Goal: Transaction & Acquisition: Purchase product/service

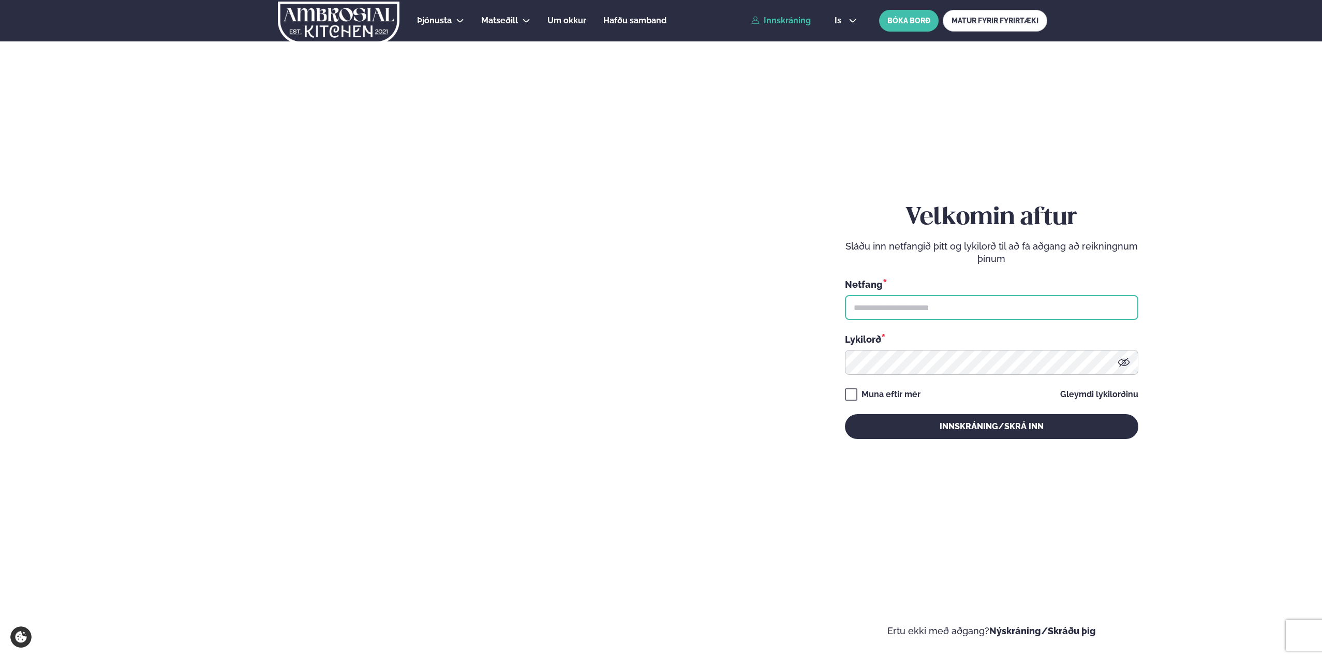
click at [925, 312] on input "text" at bounding box center [991, 307] width 293 height 25
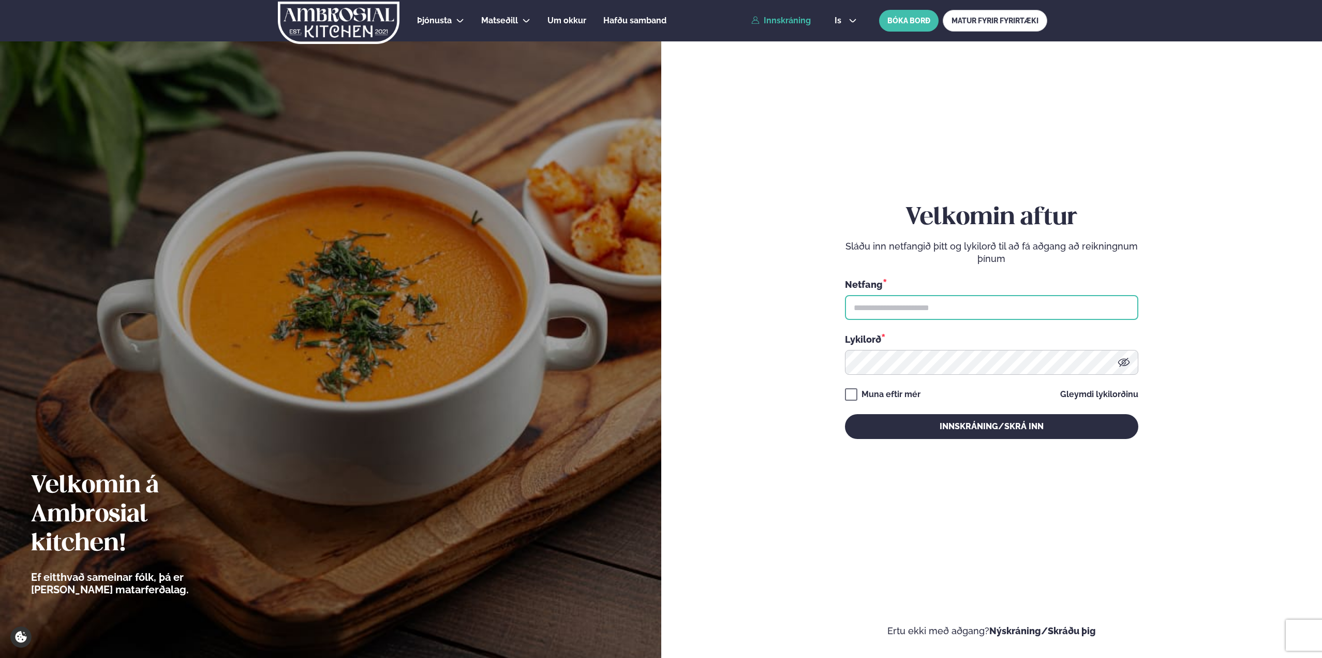
type input "**********"
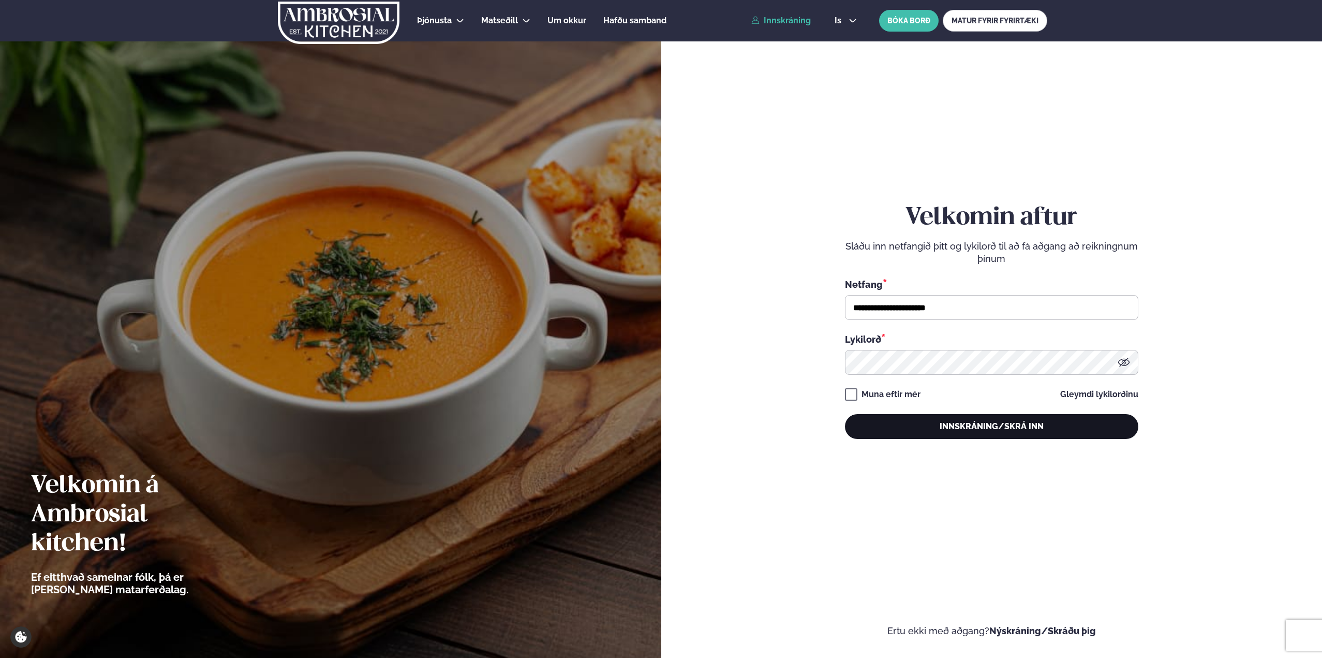
click at [1058, 423] on button "Innskráning/Skrá inn" at bounding box center [991, 426] width 293 height 25
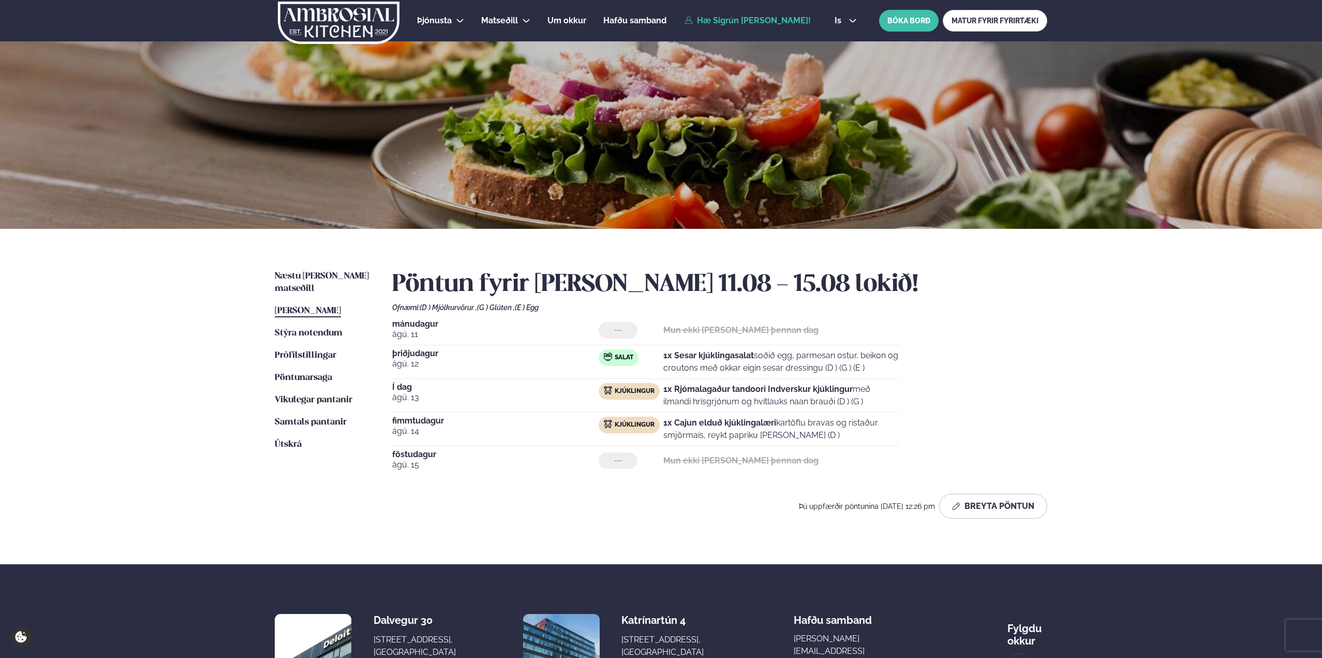
drag, startPoint x: 724, startPoint y: 387, endPoint x: 875, endPoint y: 402, distance: 151.9
click at [875, 402] on p "1x Rjómalagaður tandoori Indverskur kjúklingur með ilmandi hrísgrjónum og hvítl…" at bounding box center [781, 395] width 236 height 25
click at [291, 275] on span "Næstu [PERSON_NAME] matseðill" at bounding box center [322, 282] width 94 height 21
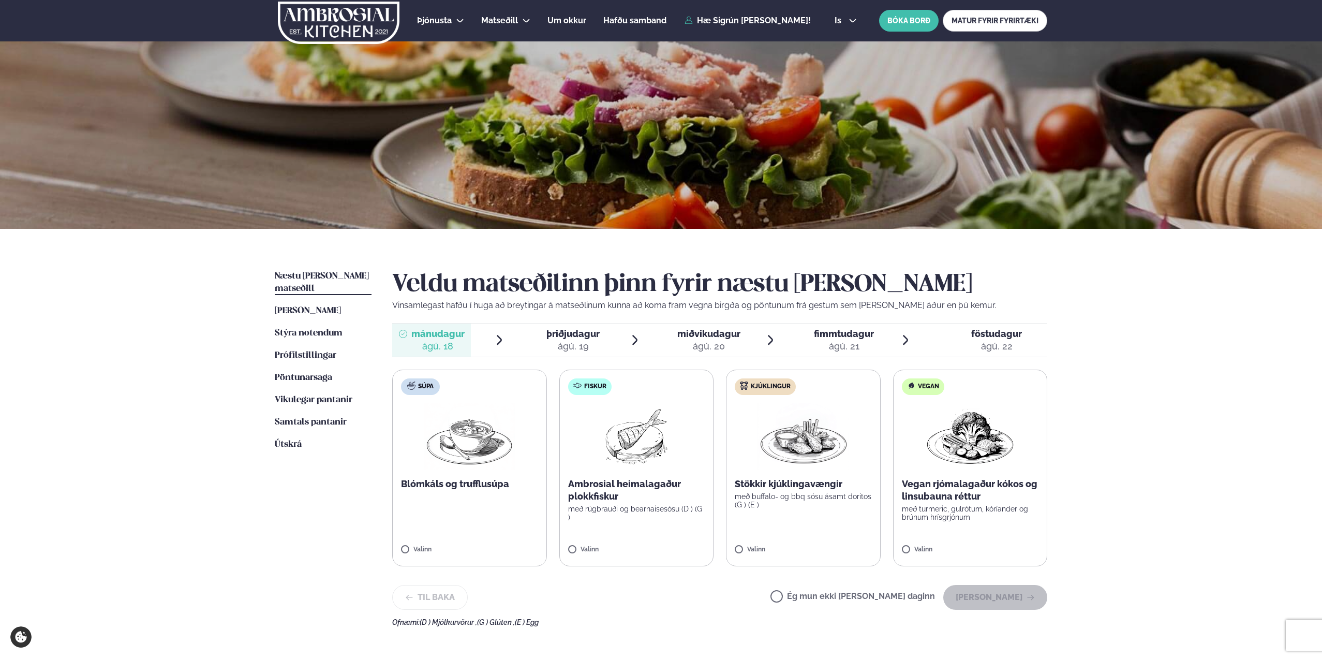
click at [498, 505] on label "Súpa Blómkáls og trufflusúpa Valinn" at bounding box center [469, 468] width 155 height 197
click at [1027, 595] on icon "button" at bounding box center [1031, 597] width 8 height 8
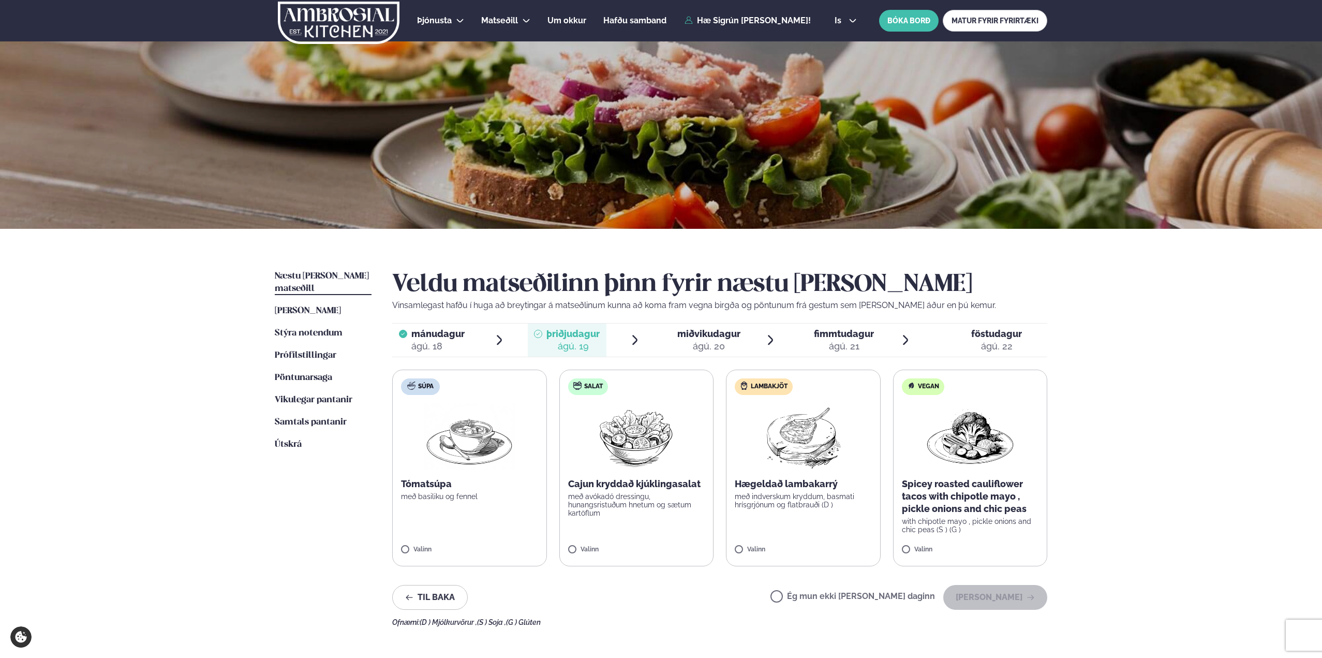
click at [916, 587] on div "Ég mun ekki [PERSON_NAME] daginn [PERSON_NAME]" at bounding box center [909, 597] width 277 height 25
click at [933, 597] on label "Ég mun ekki [PERSON_NAME] daginn" at bounding box center [853, 597] width 165 height 11
click at [999, 598] on button "[PERSON_NAME]" at bounding box center [995, 597] width 104 height 25
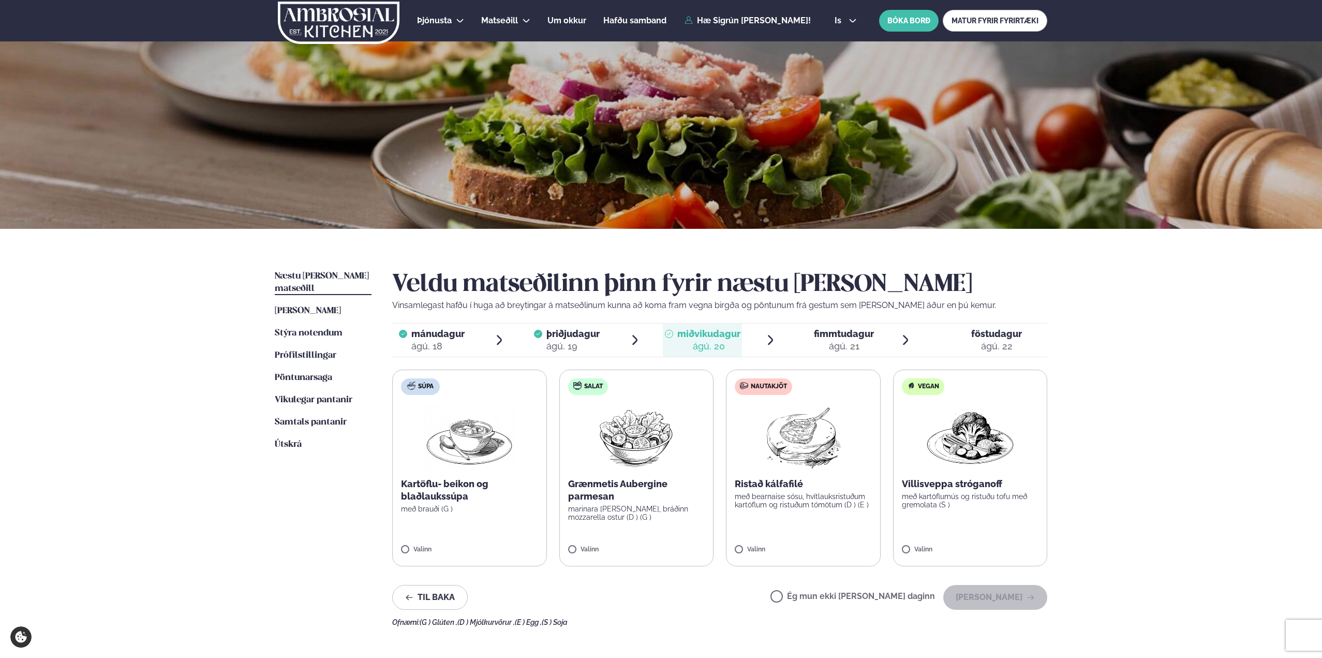
click at [929, 594] on label "Ég mun ekki [PERSON_NAME] daginn" at bounding box center [853, 597] width 165 height 11
click at [988, 598] on button "[PERSON_NAME]" at bounding box center [995, 597] width 104 height 25
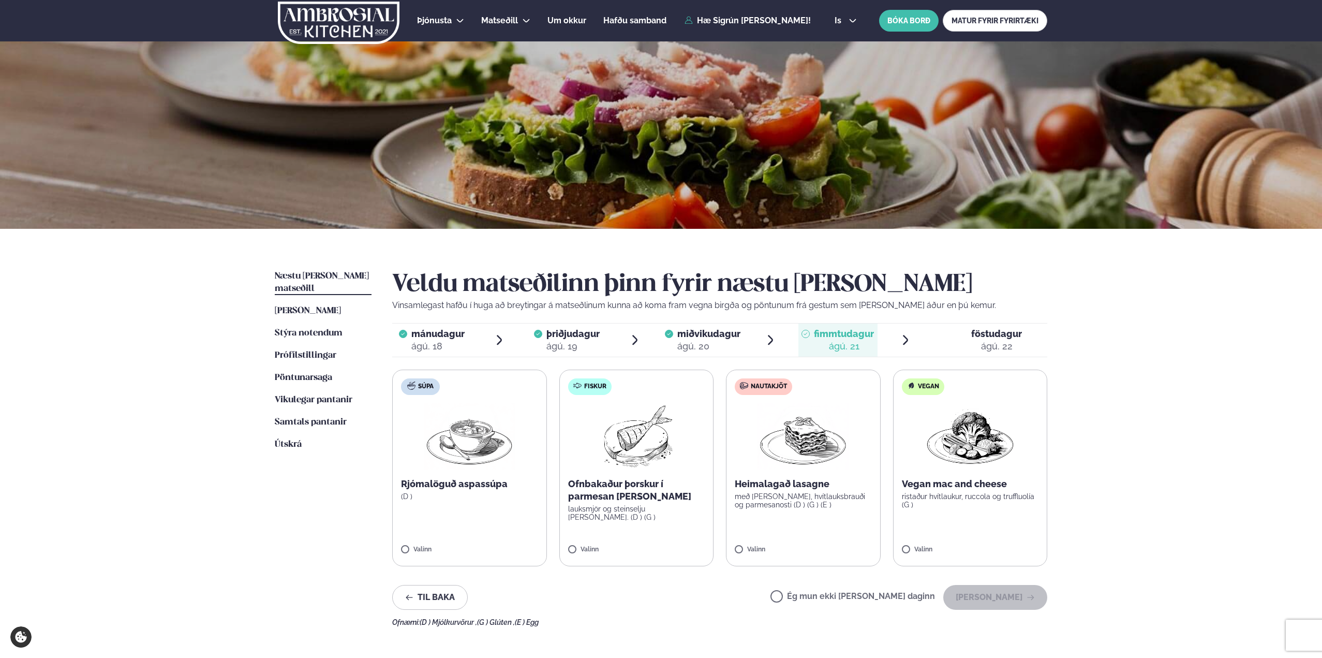
click at [835, 526] on label "Nautakjöt Heimalagað lasagne með basil pesto, hvítlauksbrauði og parmesanosti (…" at bounding box center [803, 468] width 155 height 197
click at [984, 600] on button "[PERSON_NAME]" at bounding box center [995, 597] width 104 height 25
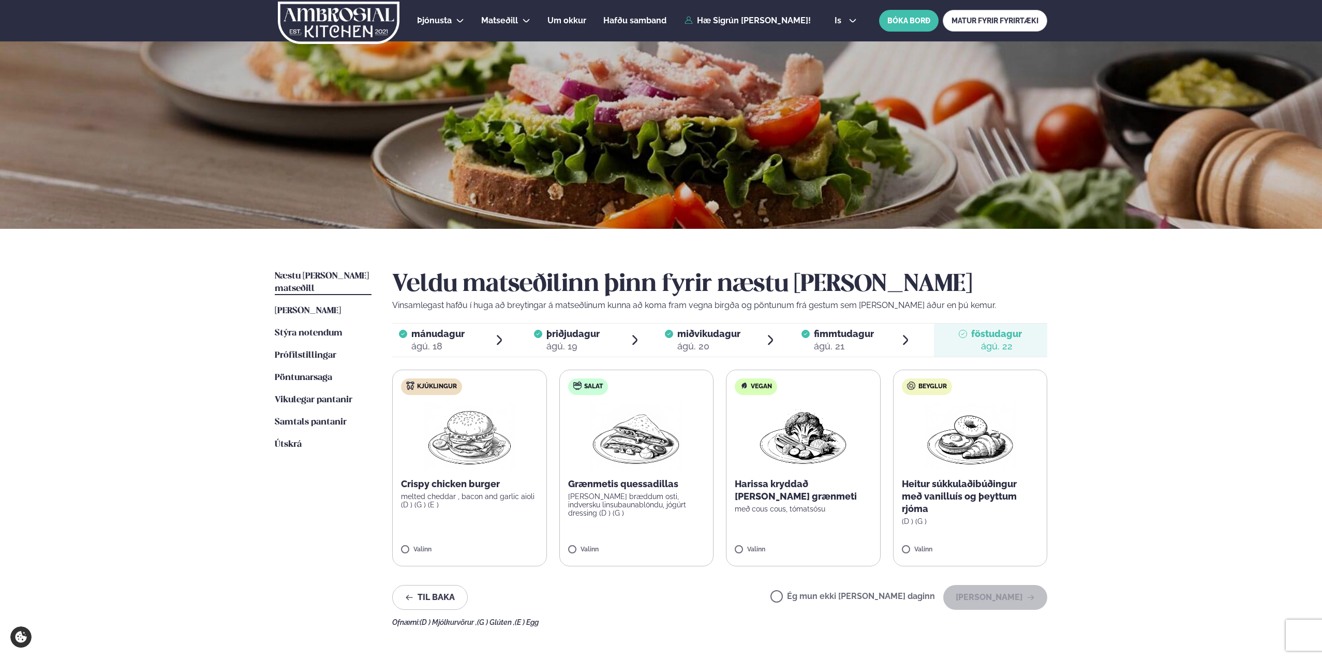
click at [474, 511] on label "Kjúklingur Crispy chicken burger melted cheddar , bacon and garlic aioli (D ) (…" at bounding box center [469, 468] width 155 height 197
click at [993, 596] on button "[PERSON_NAME]" at bounding box center [995, 597] width 104 height 25
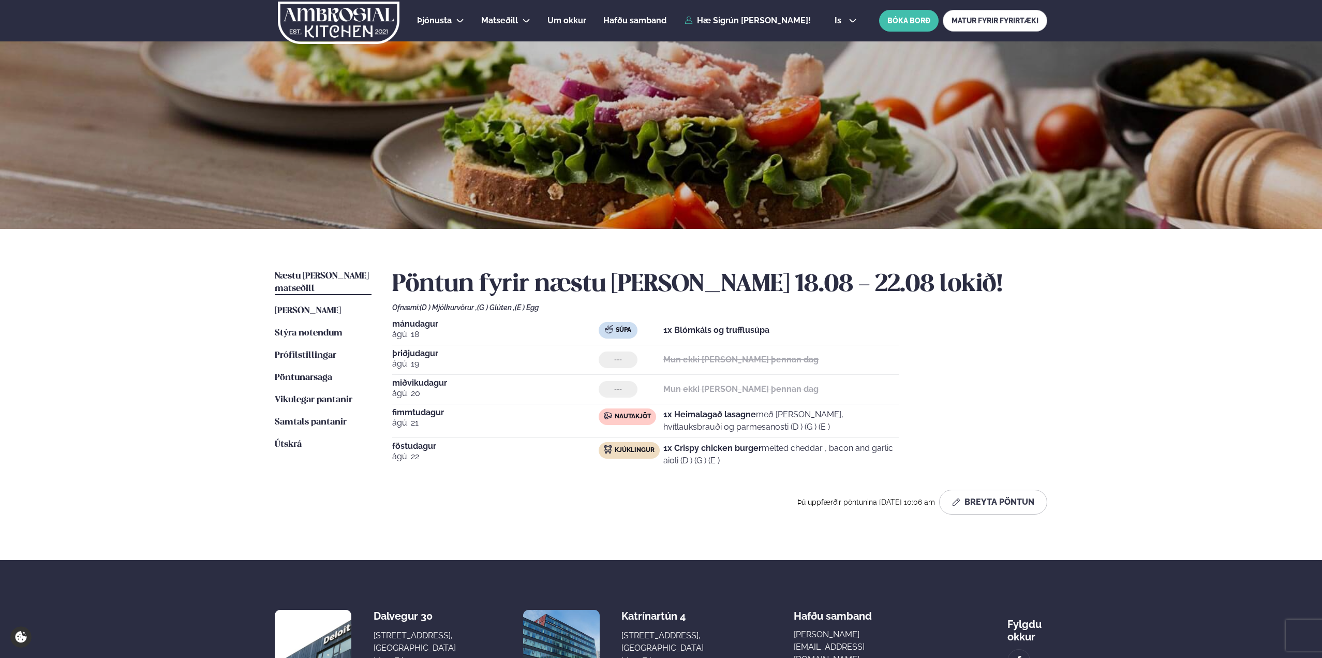
drag, startPoint x: 723, startPoint y: 327, endPoint x: 840, endPoint y: 463, distance: 179.5
click at [840, 463] on div "[DATE] Súpa 1x Blómkáls og trufflusúpa [DATE] --- Mun ekki [PERSON_NAME] þennan…" at bounding box center [719, 395] width 655 height 151
click at [840, 463] on p "1x Crispy chicken burger melted cheddar , bacon and garlic aioli (D ) (G ) (E )" at bounding box center [781, 454] width 236 height 25
drag, startPoint x: 710, startPoint y: 370, endPoint x: 772, endPoint y: 393, distance: 65.8
click at [772, 393] on div "[DATE] Súpa 1x Blómkáls og trufflusúpa [DATE] --- Mun ekki [PERSON_NAME] þennan…" at bounding box center [719, 395] width 655 height 151
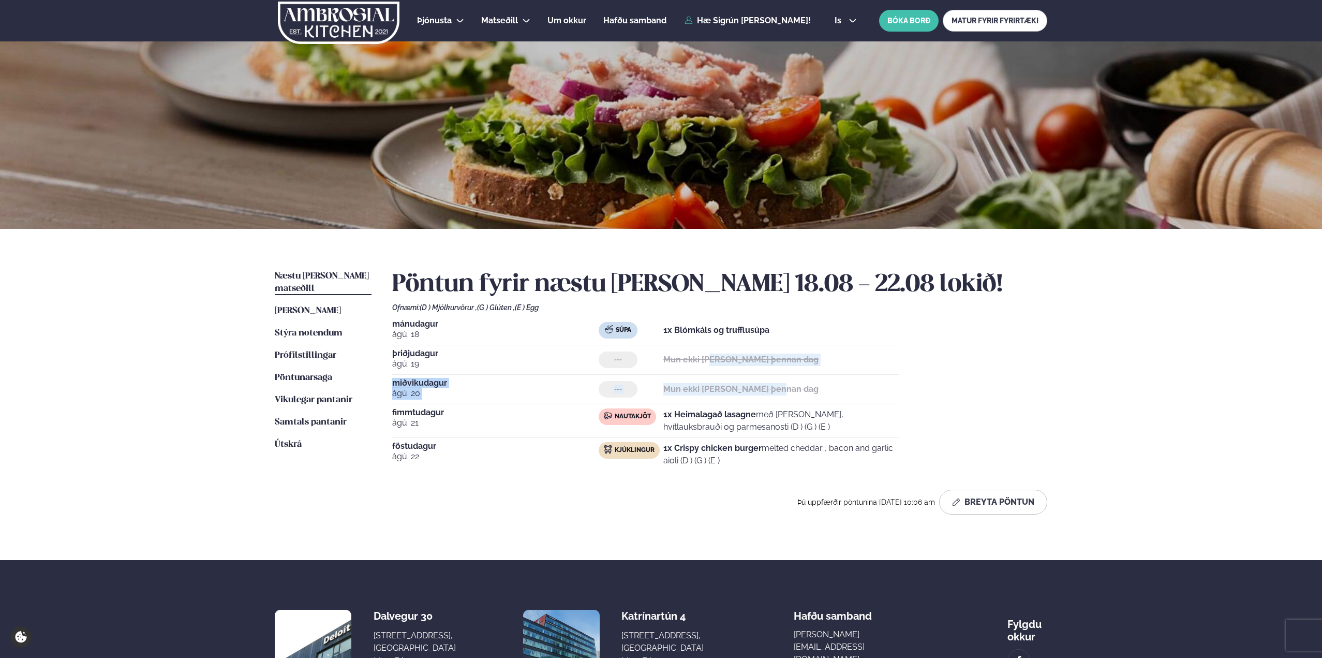
click at [772, 393] on strong "Mun ekki [PERSON_NAME] þennan dag" at bounding box center [740, 389] width 155 height 10
drag, startPoint x: 849, startPoint y: 288, endPoint x: 867, endPoint y: 289, distance: 18.7
click at [867, 289] on h2 "Pöntun fyrir næstu [PERSON_NAME] 18.08 - 22.08 lokið!" at bounding box center [719, 284] width 655 height 29
